Goal: Transaction & Acquisition: Purchase product/service

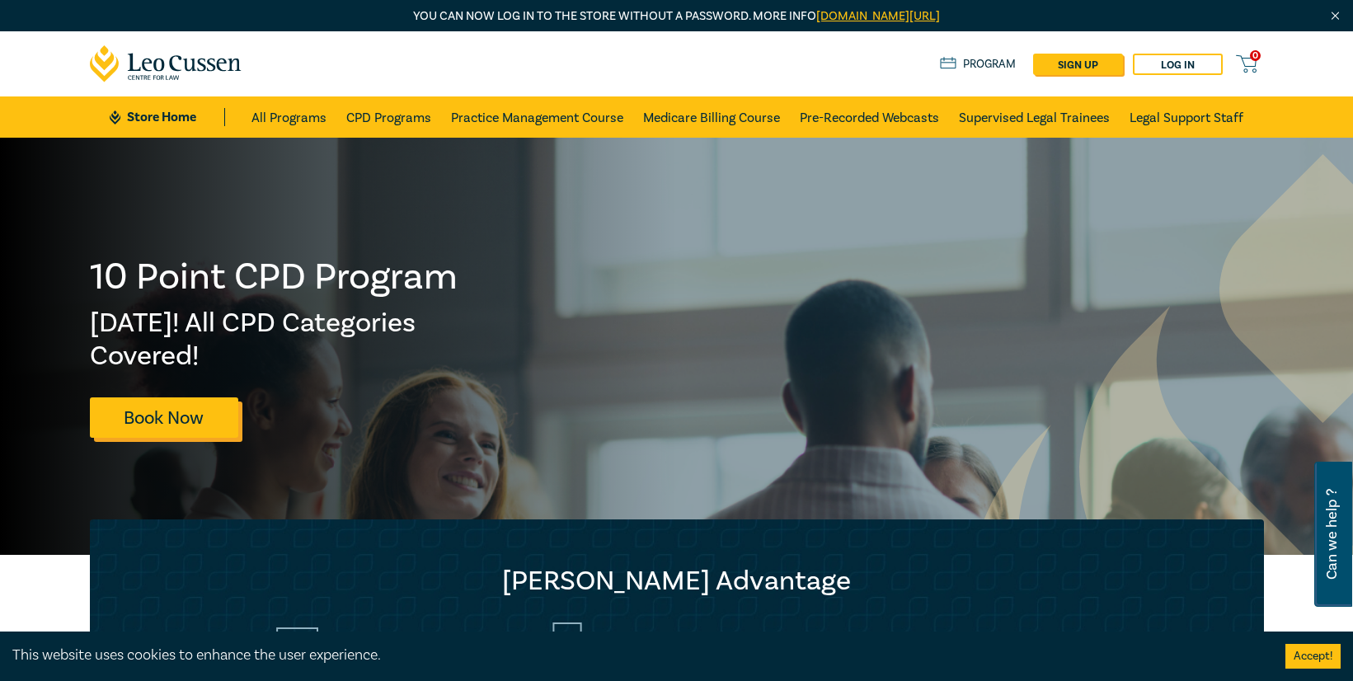
click at [157, 437] on link "Book Now" at bounding box center [164, 417] width 148 height 40
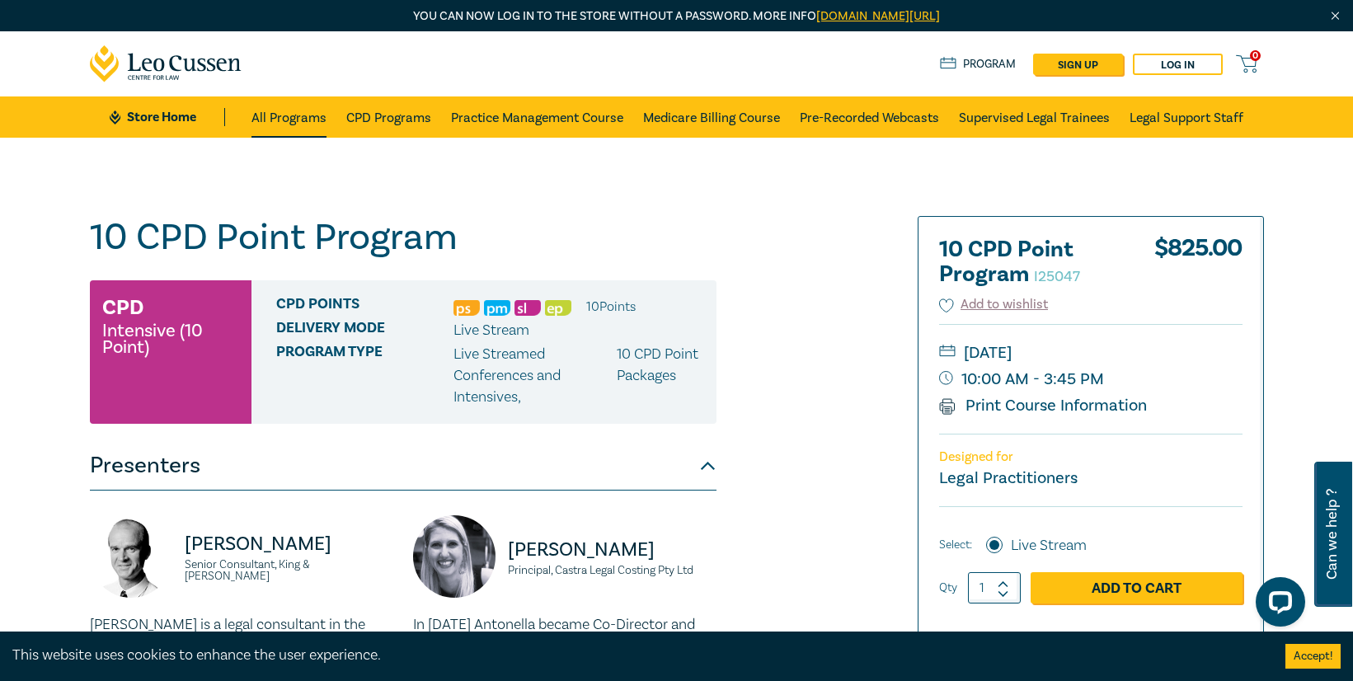
click at [289, 122] on link "All Programs" at bounding box center [288, 116] width 75 height 41
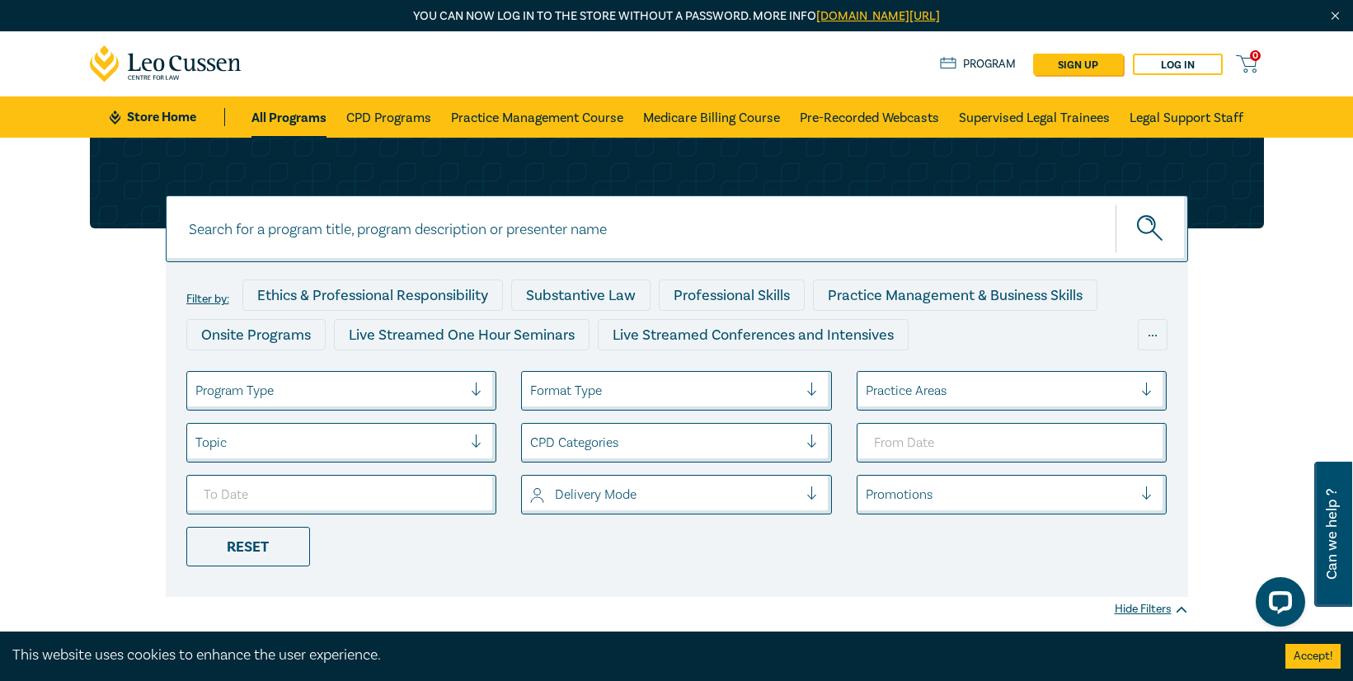
click at [431, 408] on div "Program Type" at bounding box center [341, 391] width 311 height 40
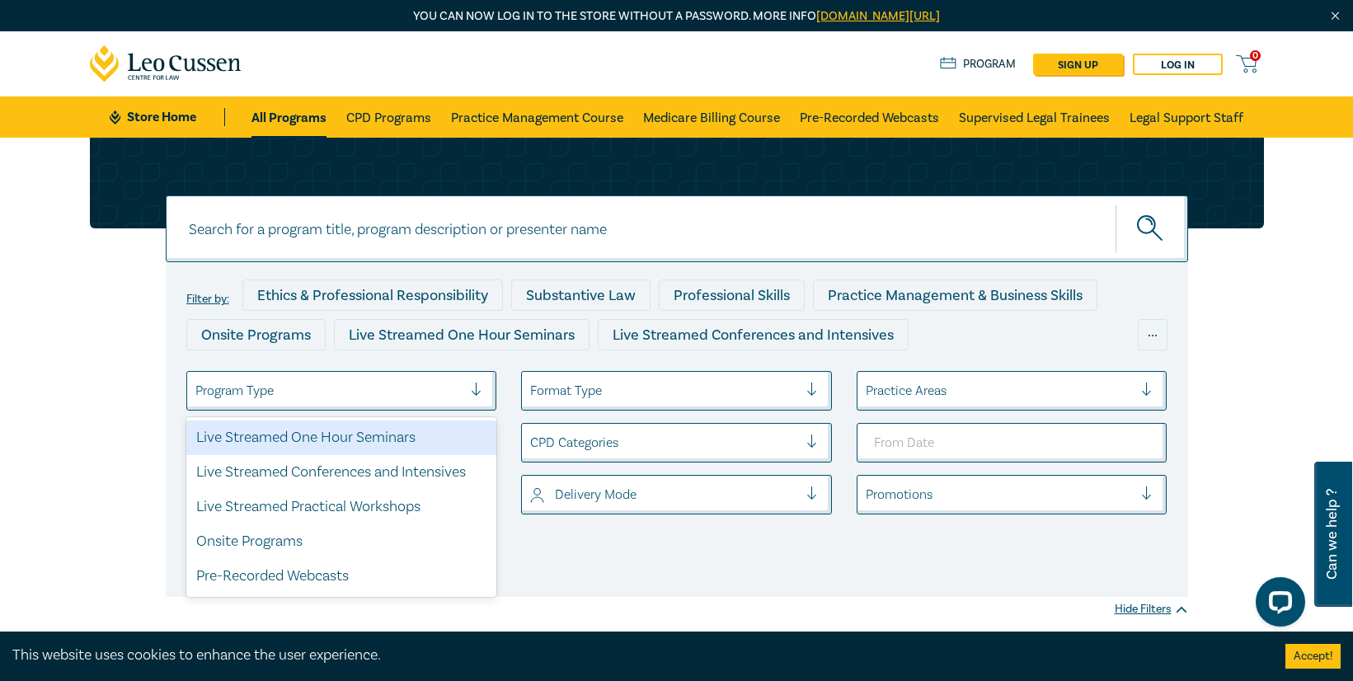
click at [424, 444] on div "Live Streamed One Hour Seminars" at bounding box center [341, 437] width 311 height 35
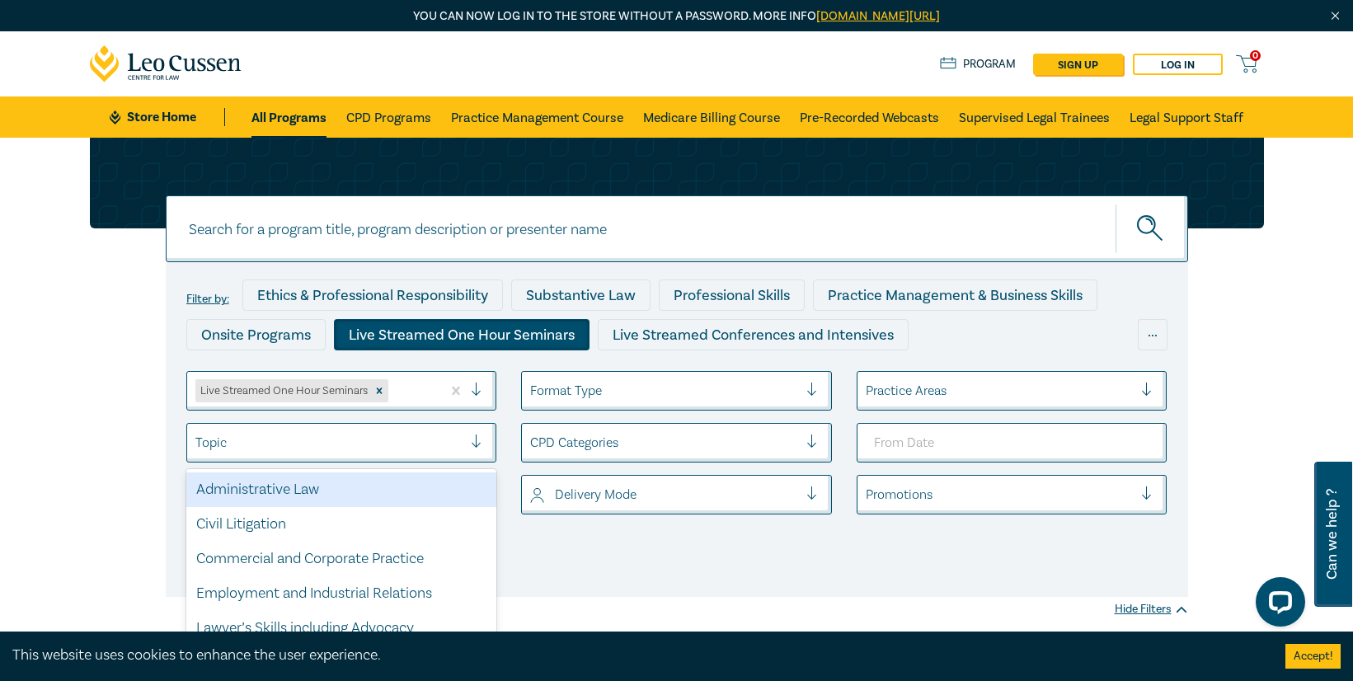
click at [424, 444] on div at bounding box center [329, 442] width 268 height 21
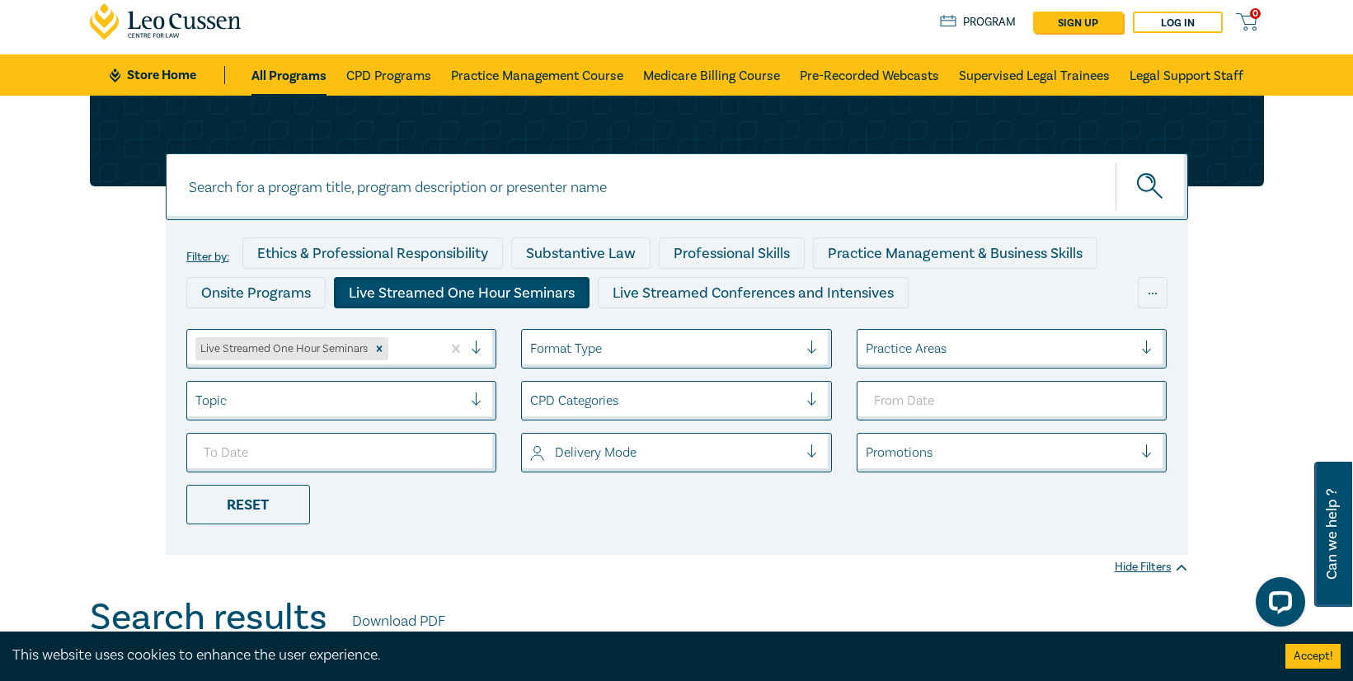
click at [705, 523] on ul "Live Streamed One Hour Seminars Format Type Practice Areas Topic CPD Categories…" at bounding box center [677, 426] width 1006 height 195
click at [949, 341] on div at bounding box center [1000, 348] width 268 height 21
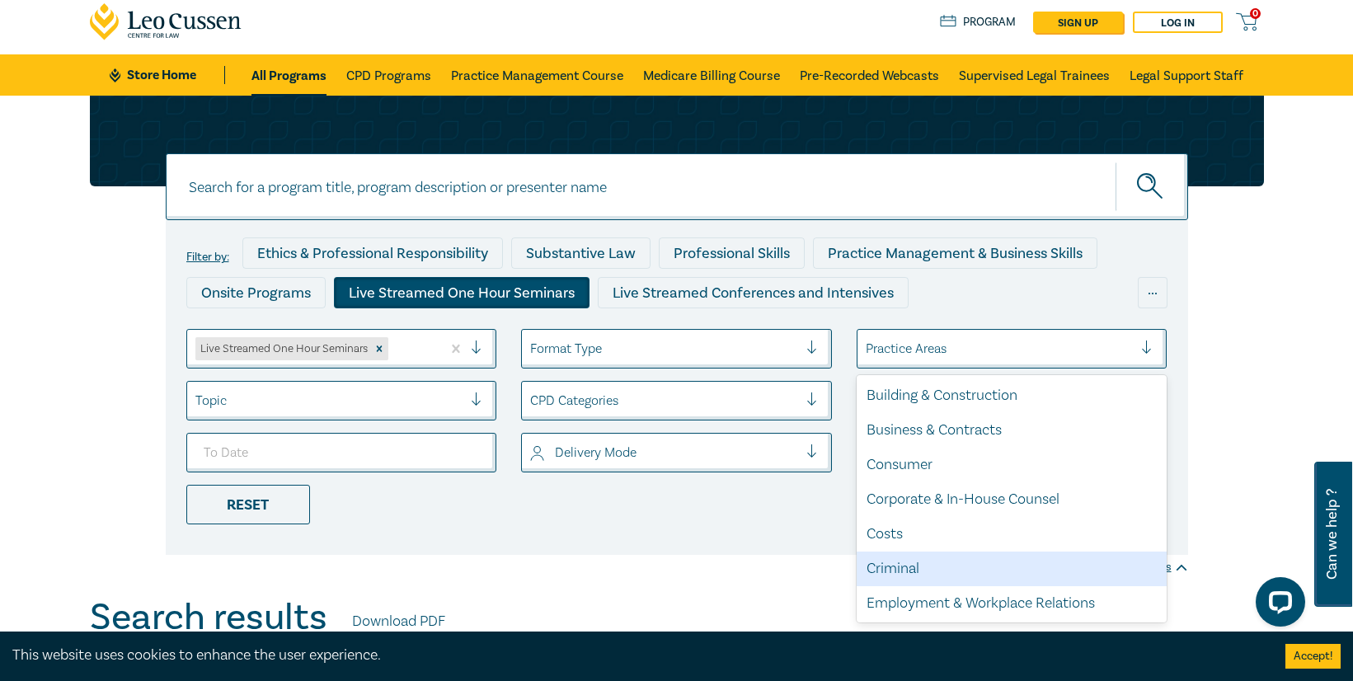
click at [934, 568] on div "Criminal" at bounding box center [1011, 568] width 311 height 35
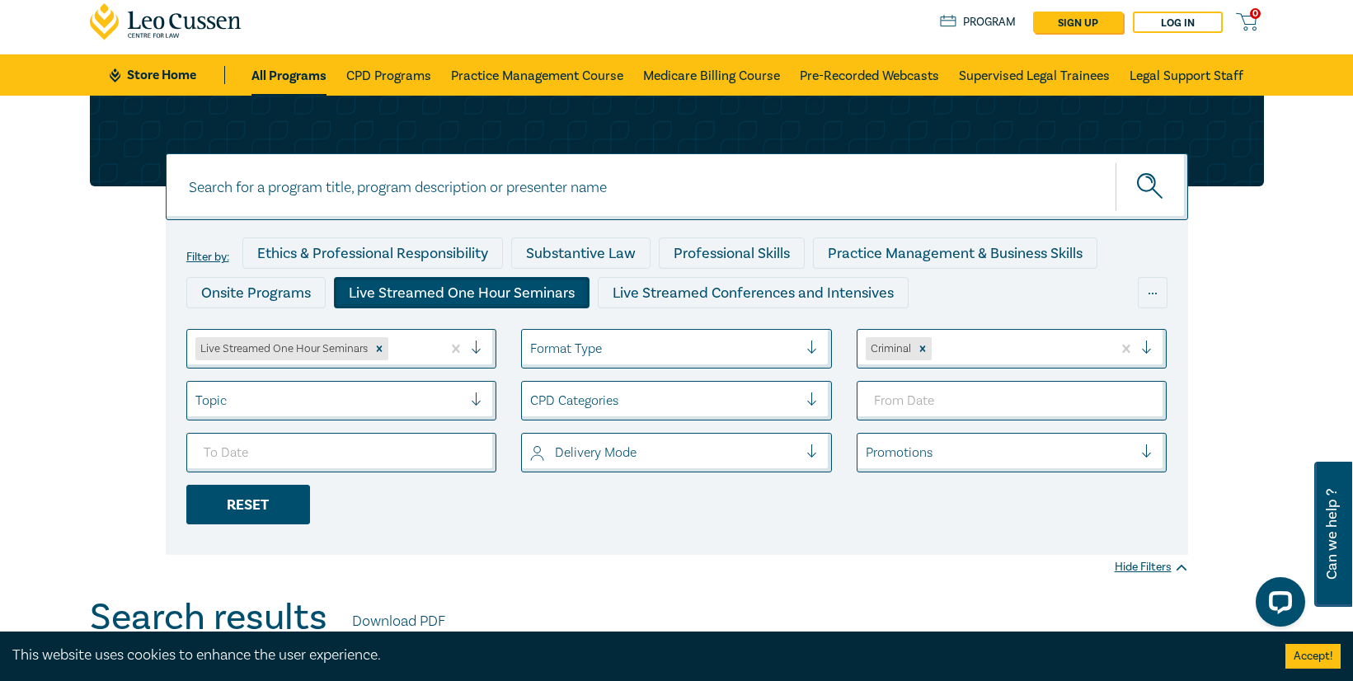
click at [283, 509] on div "Reset" at bounding box center [248, 505] width 124 height 40
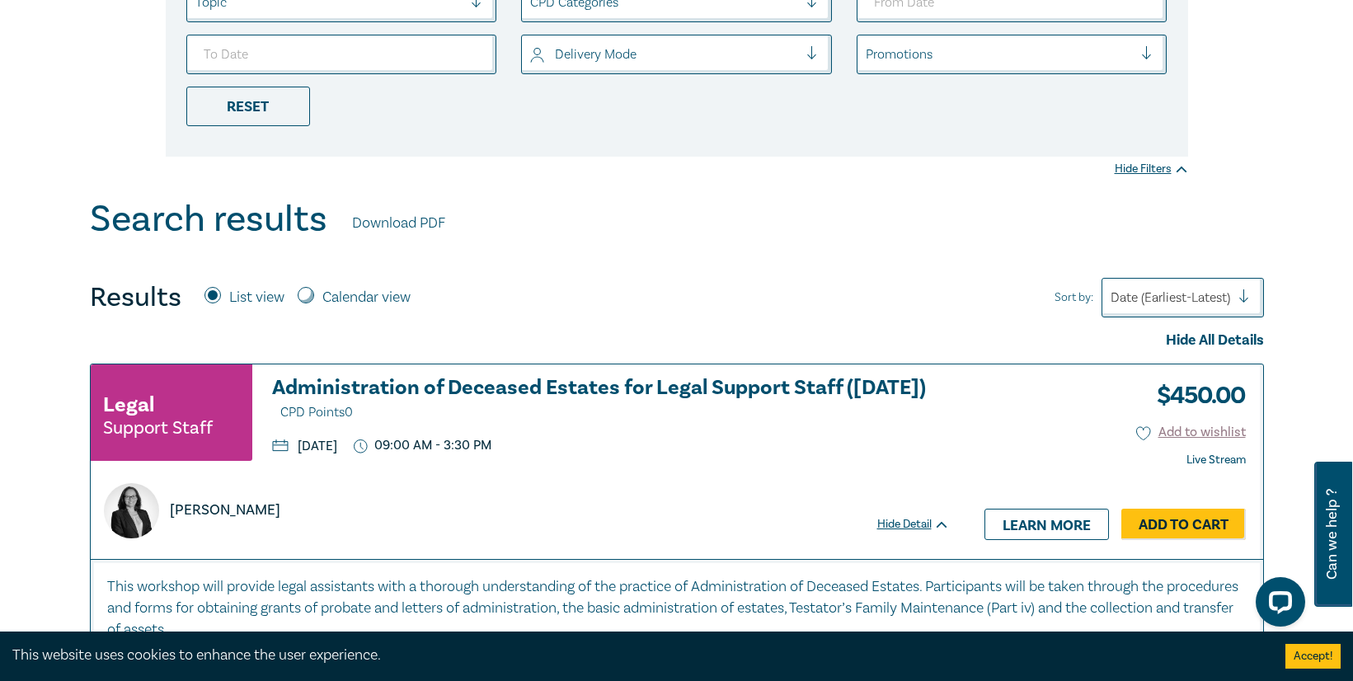
scroll to position [217, 0]
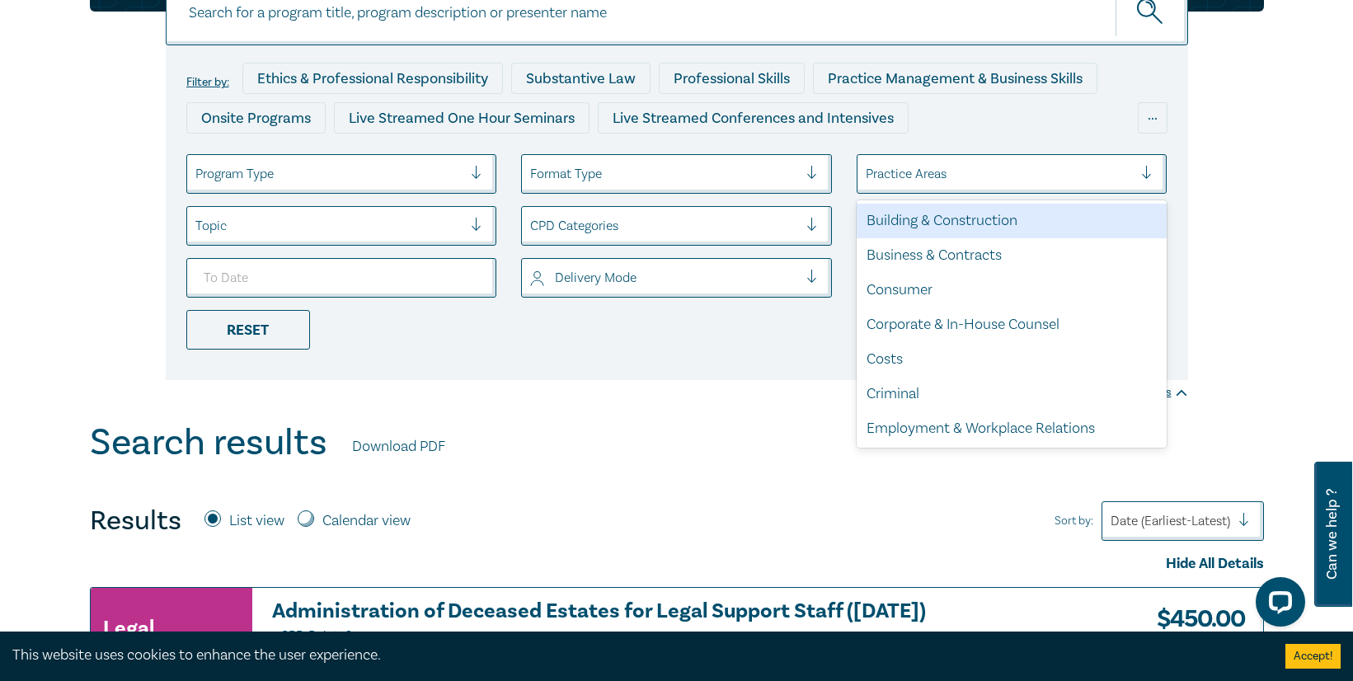
click at [936, 180] on div at bounding box center [1000, 173] width 268 height 21
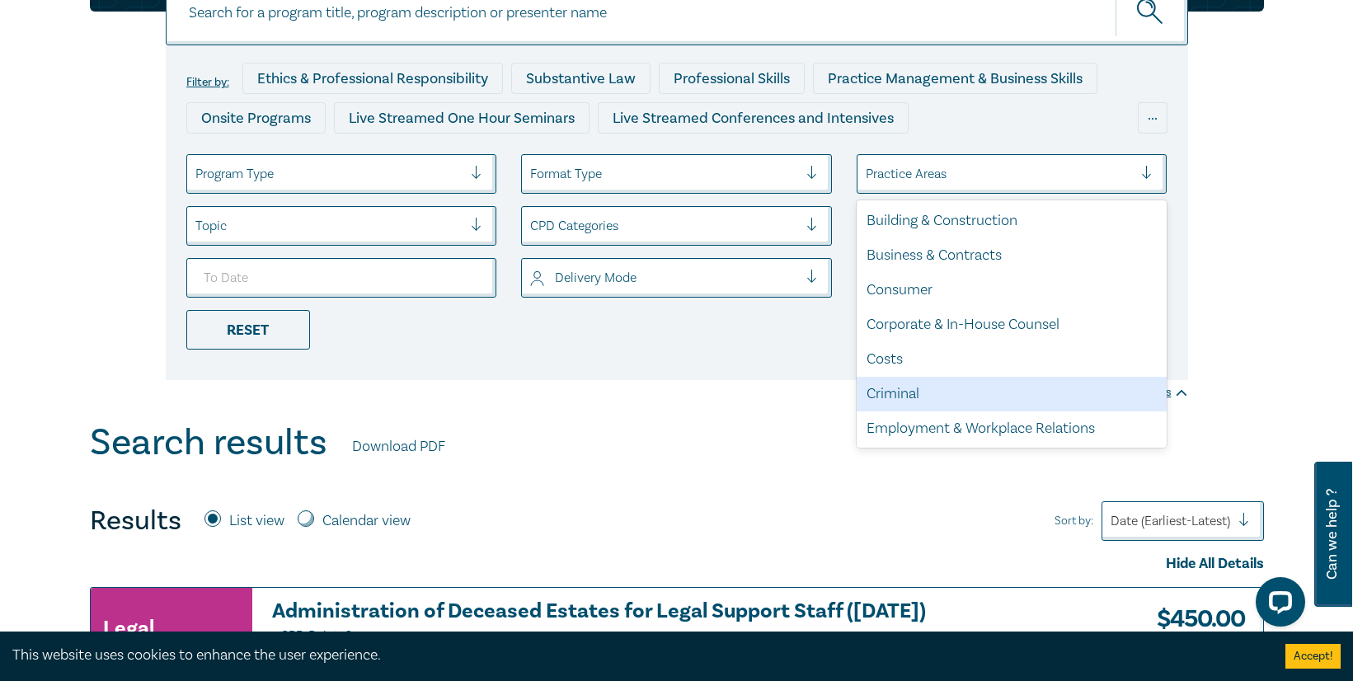
click at [929, 396] on div "Criminal" at bounding box center [1011, 394] width 311 height 35
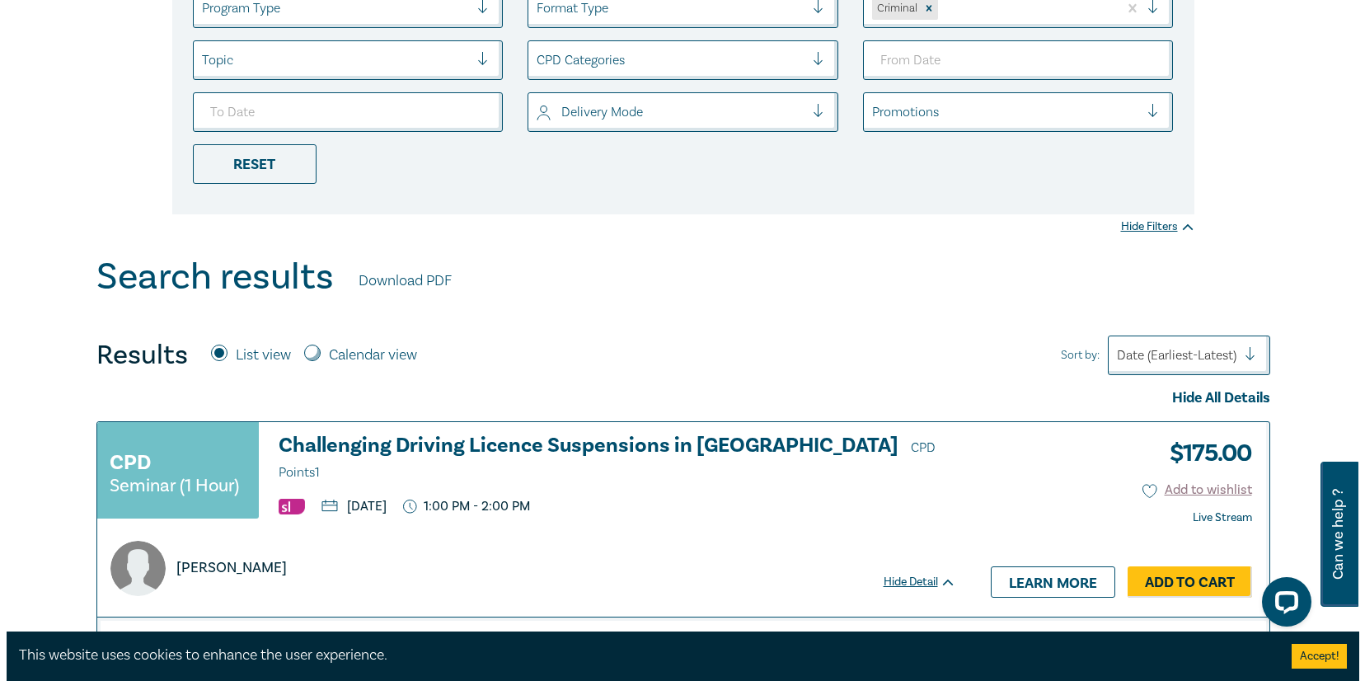
scroll to position [397, 0]
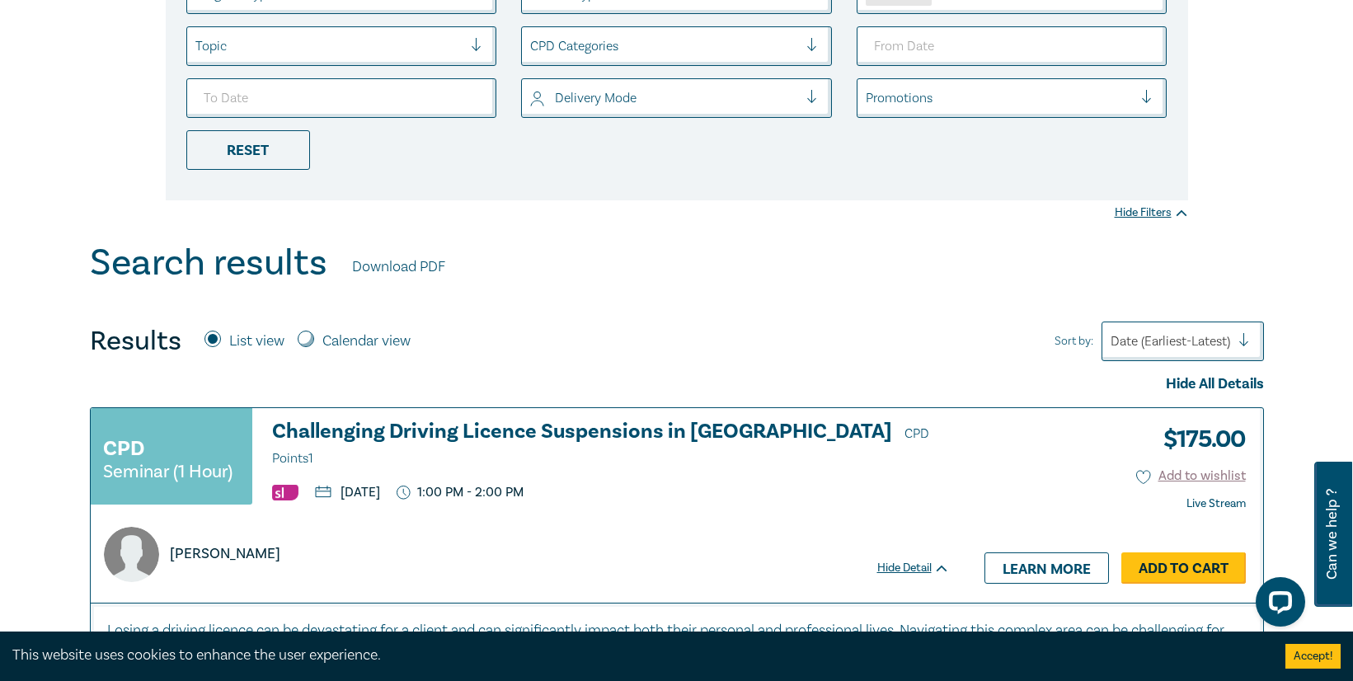
click at [1170, 565] on link "Add to Cart" at bounding box center [1183, 567] width 124 height 31
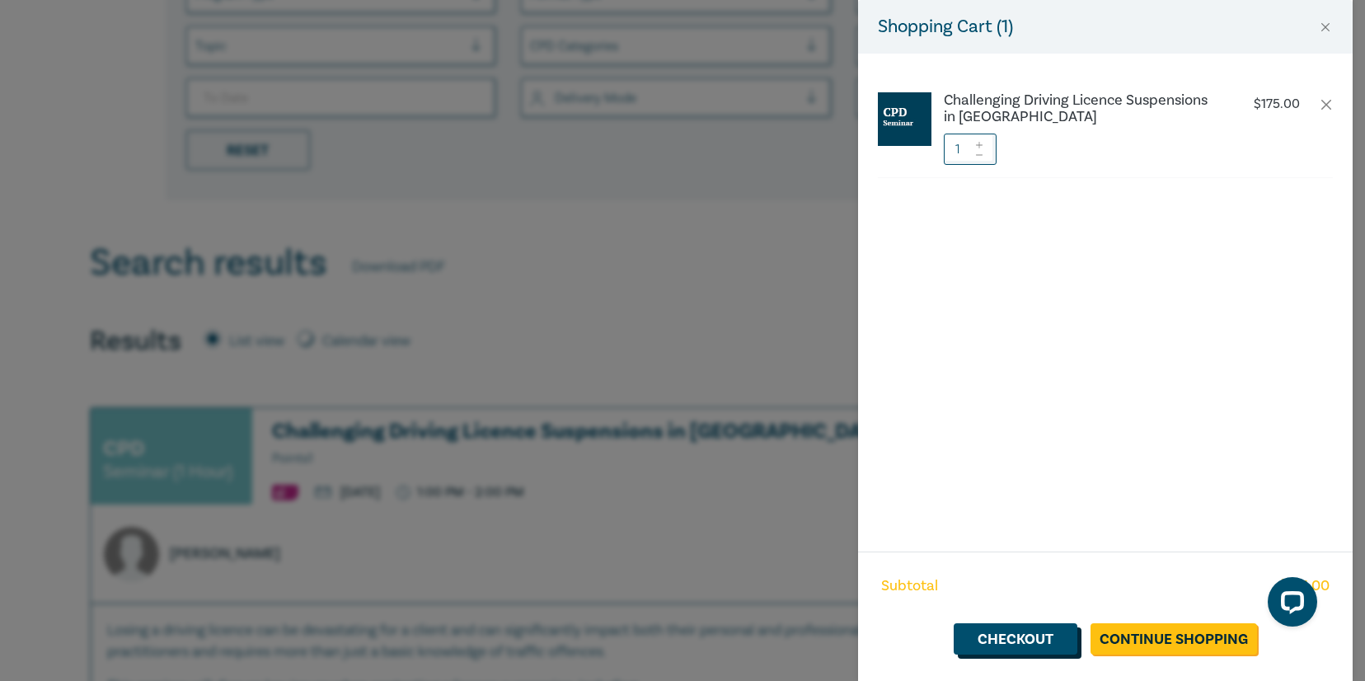
click at [1029, 636] on link "Checkout" at bounding box center [1016, 638] width 124 height 31
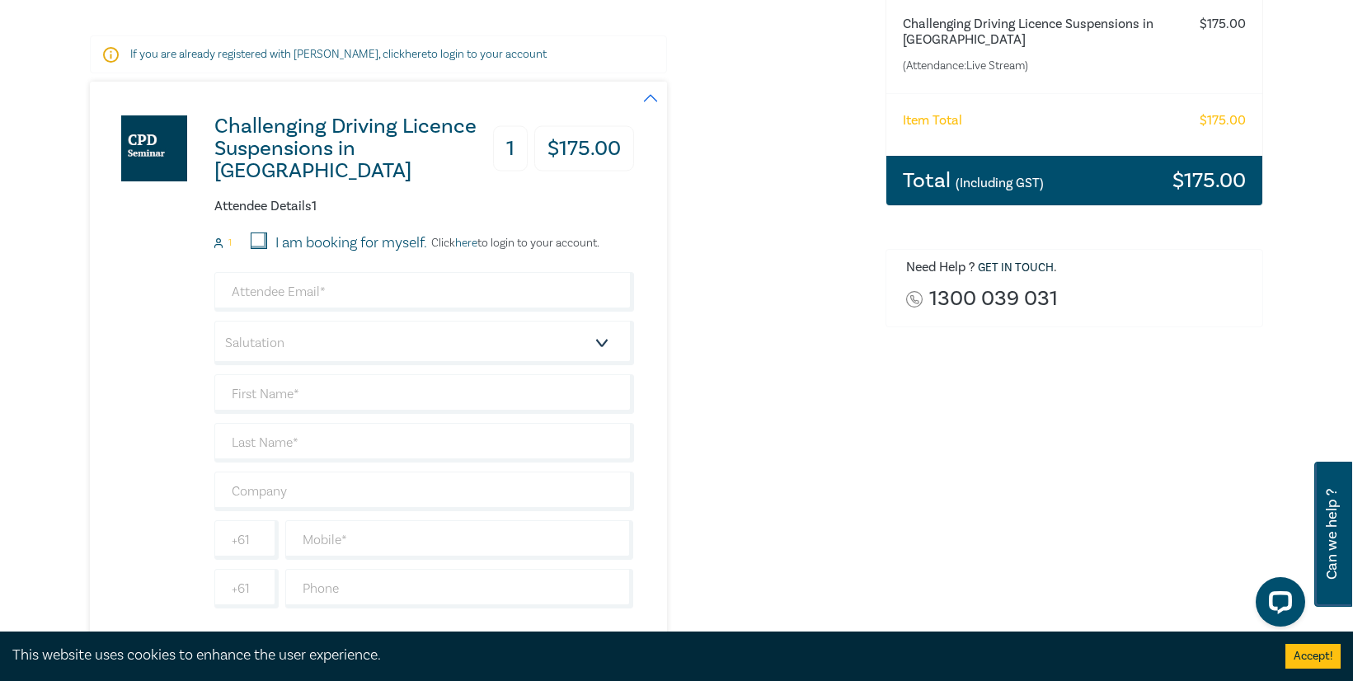
scroll to position [291, 0]
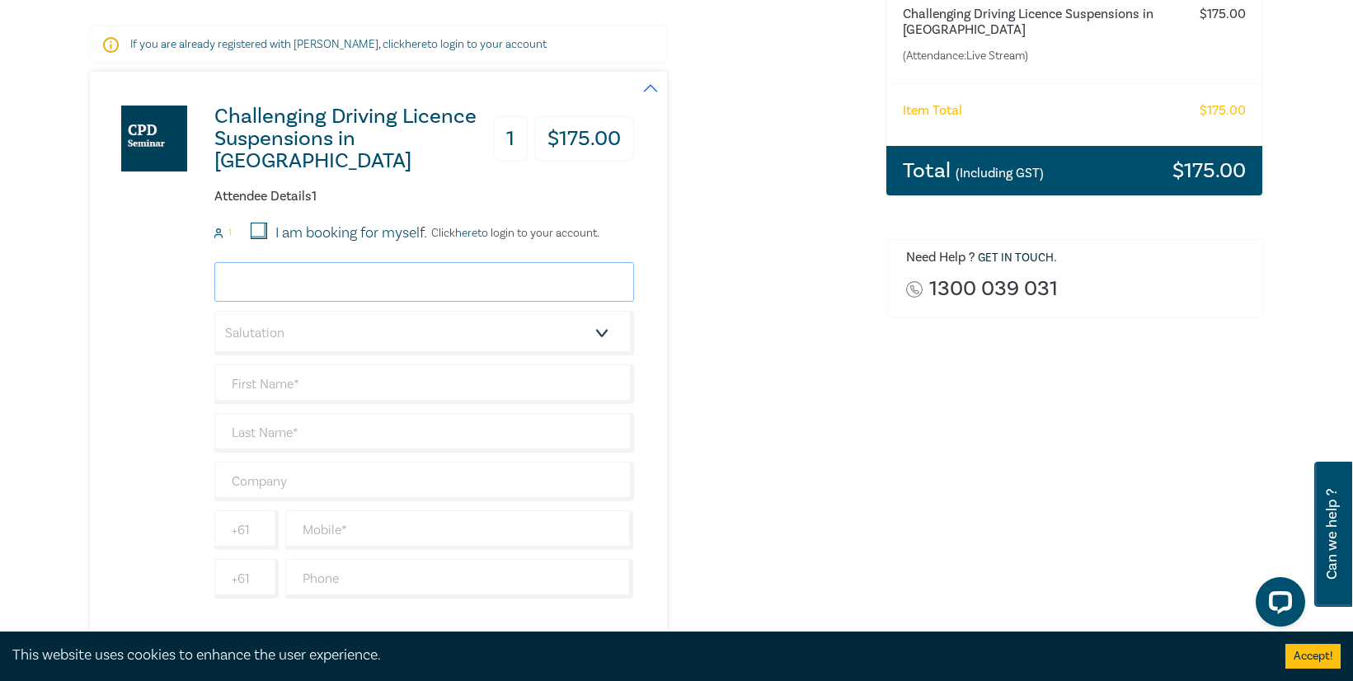
click at [345, 286] on input "email" at bounding box center [424, 282] width 420 height 40
type input "[PERSON_NAME][EMAIL_ADDRESS][DOMAIN_NAME]"
type input "[PERSON_NAME]"
type input "Deakin Law Clinic, [GEOGRAPHIC_DATA]"
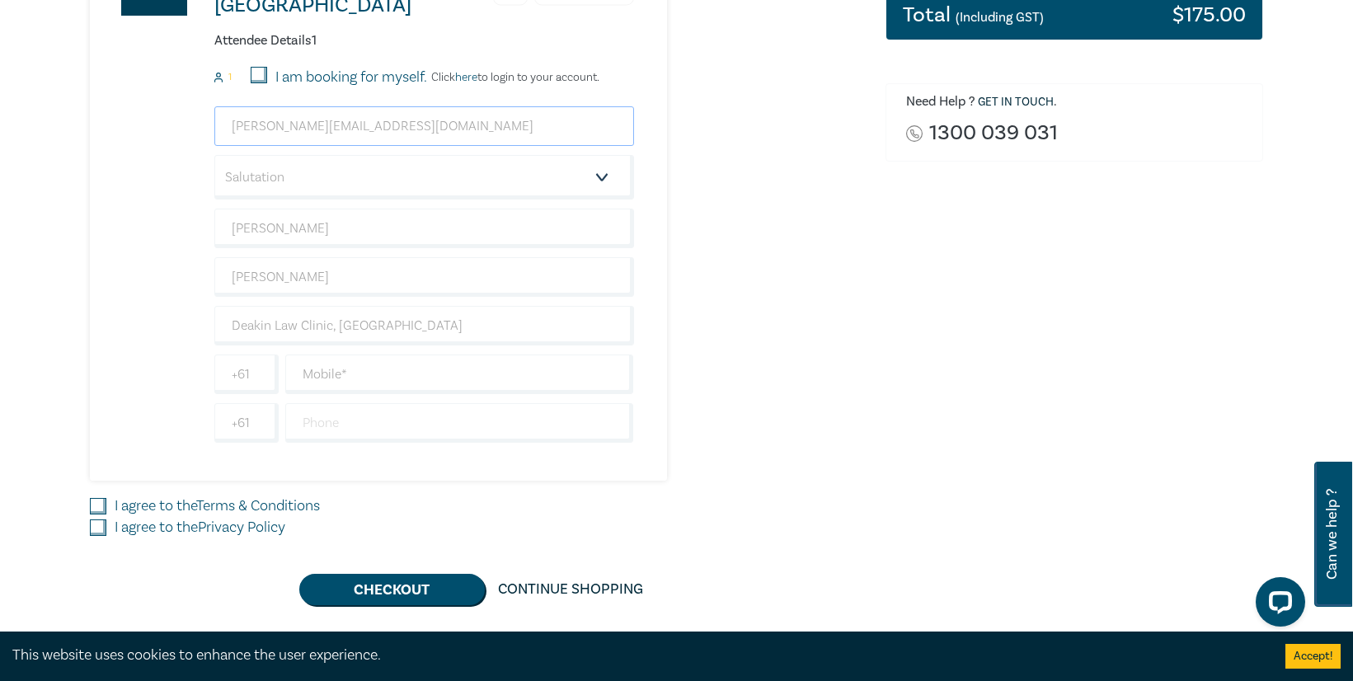
scroll to position [623, 0]
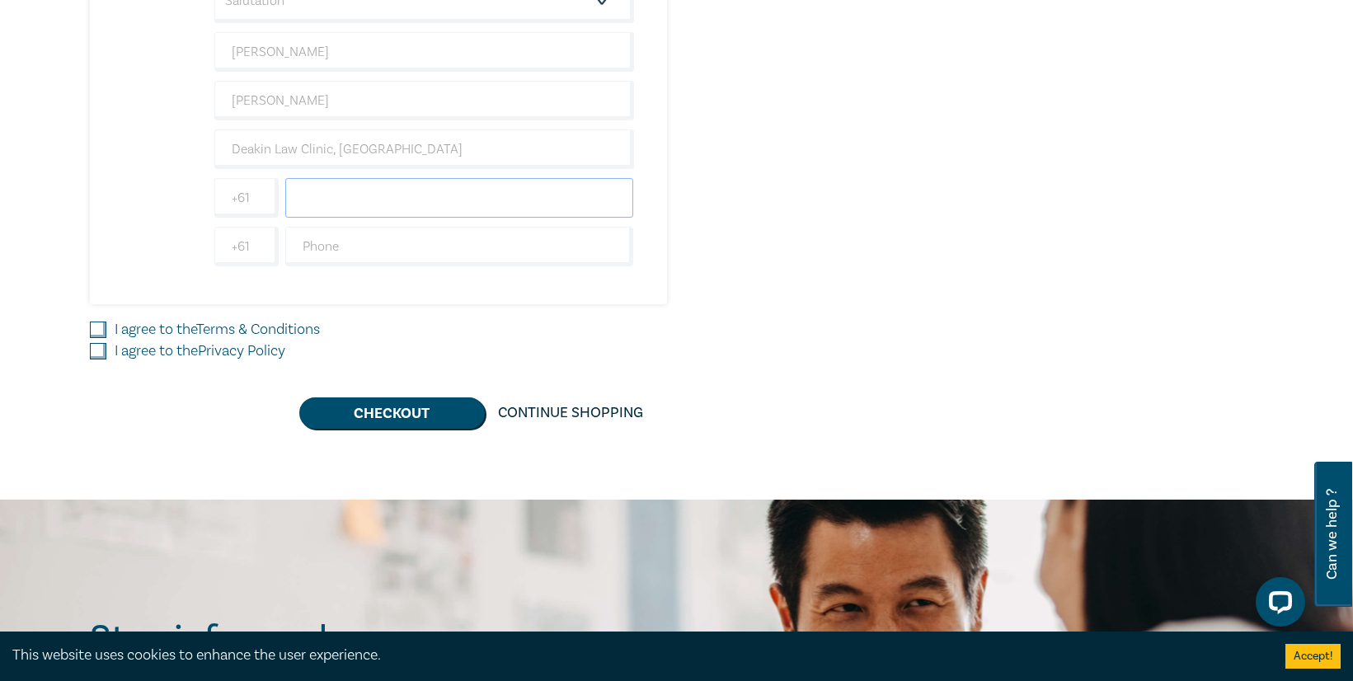
click at [348, 202] on input "text" at bounding box center [459, 198] width 349 height 40
type input "0420426031"
click at [383, 411] on button "Checkout" at bounding box center [391, 412] width 185 height 31
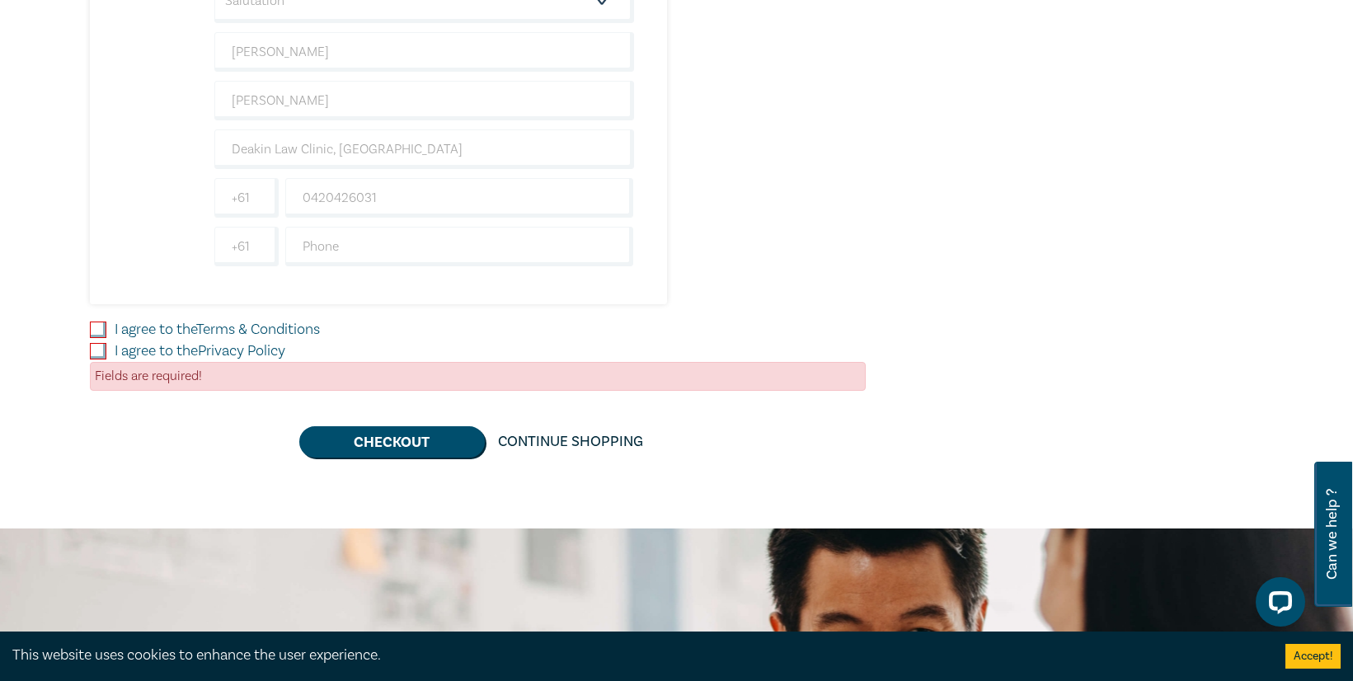
click at [96, 326] on input "I agree to the Terms & Conditions" at bounding box center [98, 329] width 16 height 16
checkbox input "true"
click at [101, 348] on input "I agree to the Privacy Policy" at bounding box center [98, 351] width 16 height 16
checkbox input "true"
click at [392, 443] on button "Checkout" at bounding box center [391, 441] width 185 height 31
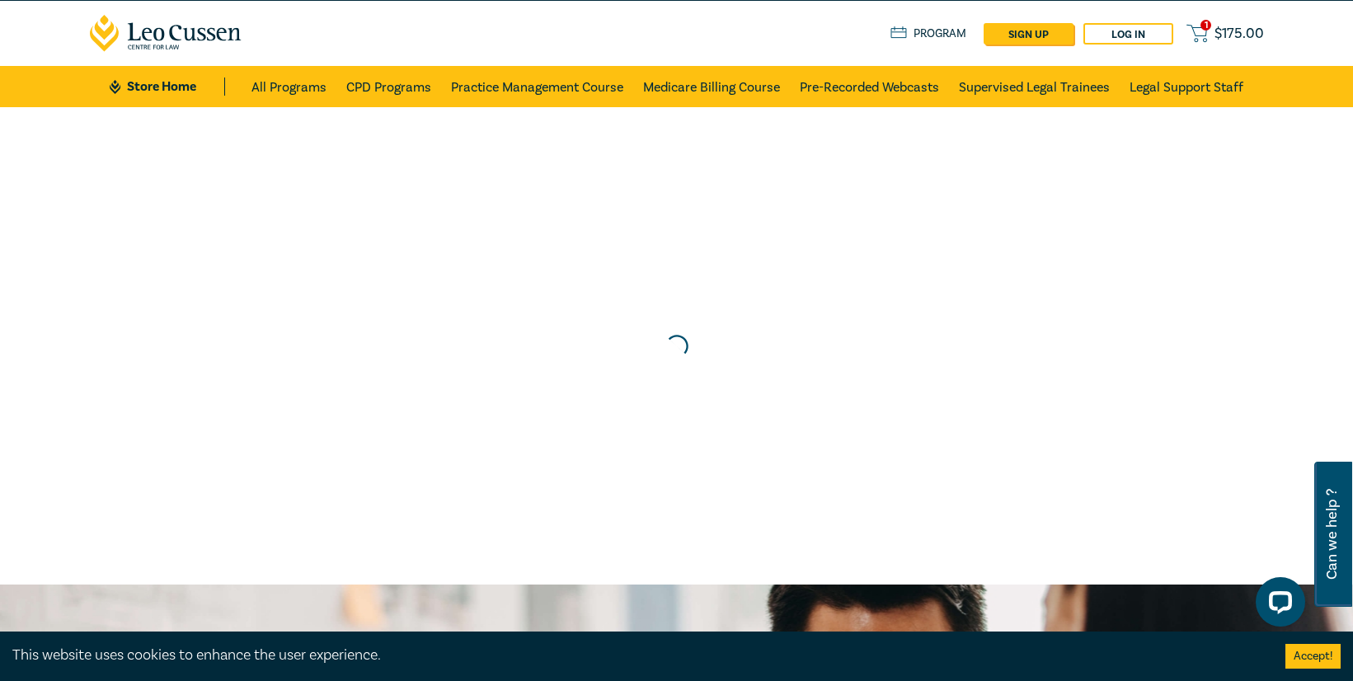
scroll to position [0, 0]
